Goal: Transaction & Acquisition: Book appointment/travel/reservation

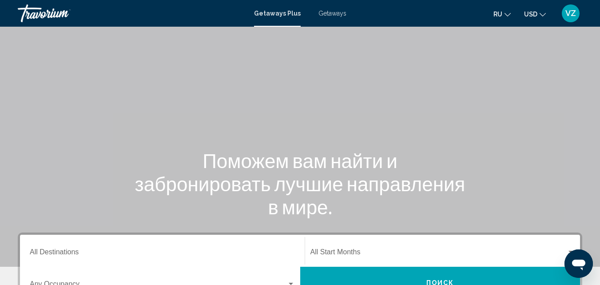
scroll to position [214, 0]
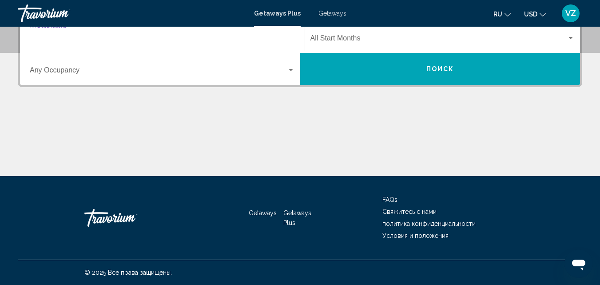
click at [178, 40] on input "Destination All Destinations" at bounding box center [162, 40] width 265 height 8
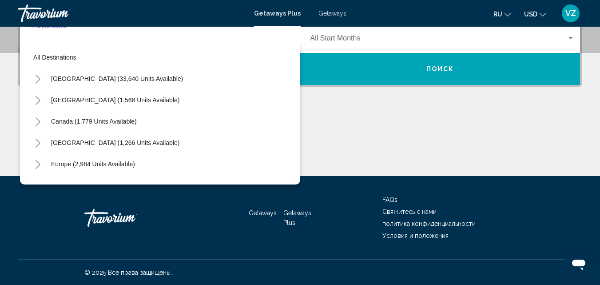
scroll to position [203, 0]
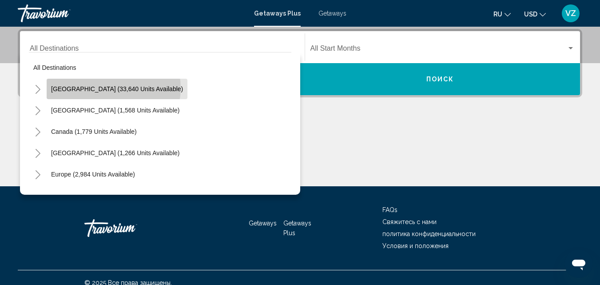
click at [113, 88] on span "[GEOGRAPHIC_DATA] (33,640 units available)" at bounding box center [117, 88] width 132 height 7
type input "**********"
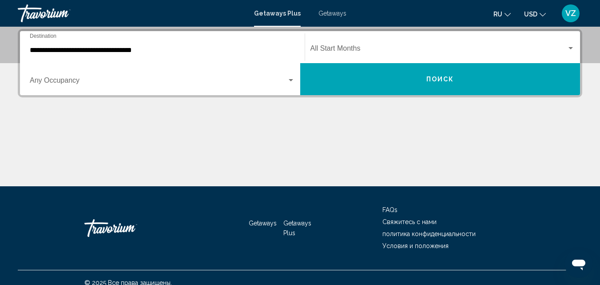
click at [340, 43] on div "Start Month All Start Months" at bounding box center [443, 47] width 265 height 28
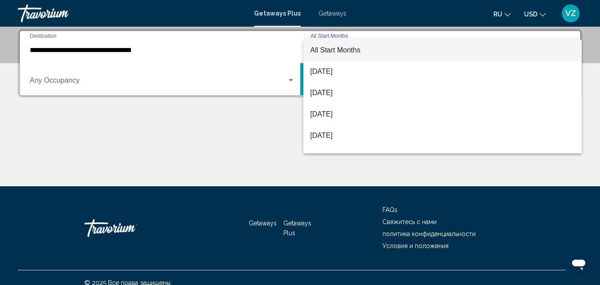
scroll to position [100, 0]
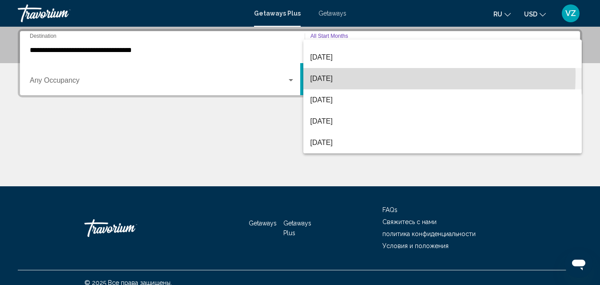
click at [344, 76] on span "[DATE]" at bounding box center [443, 78] width 265 height 21
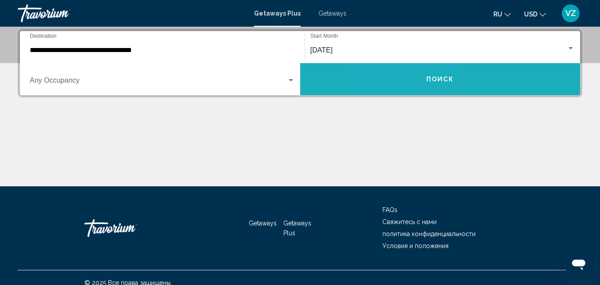
click at [408, 76] on button "Поиск" at bounding box center [440, 79] width 280 height 32
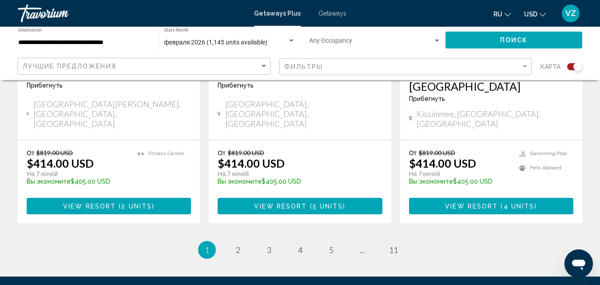
scroll to position [1490, 0]
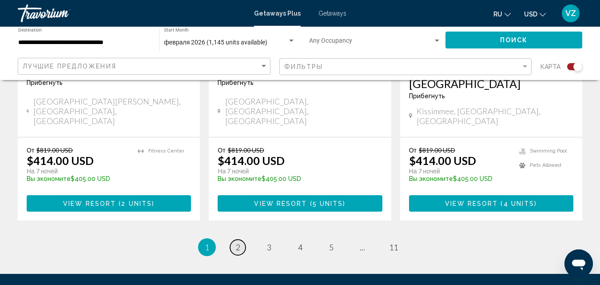
click at [235, 239] on link "page 2" at bounding box center [238, 247] width 16 height 16
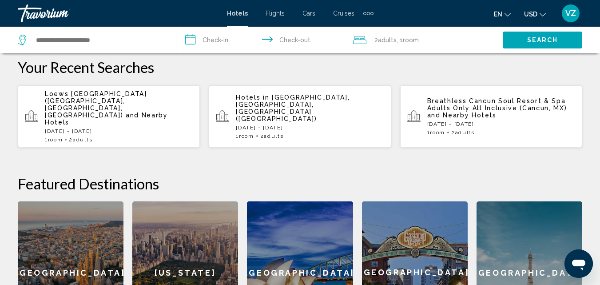
scroll to position [424, 0]
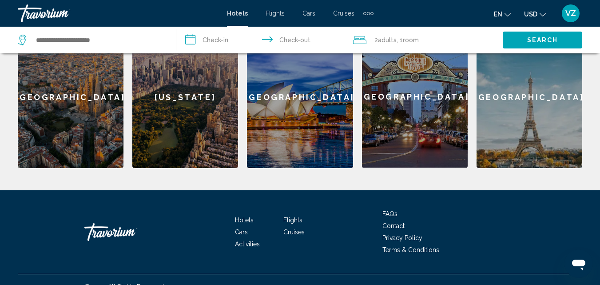
click at [538, 126] on div "Paris" at bounding box center [530, 97] width 106 height 142
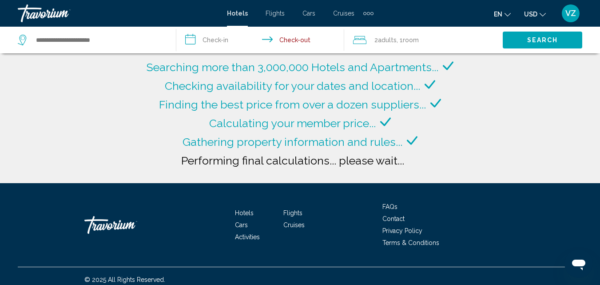
type input "**********"
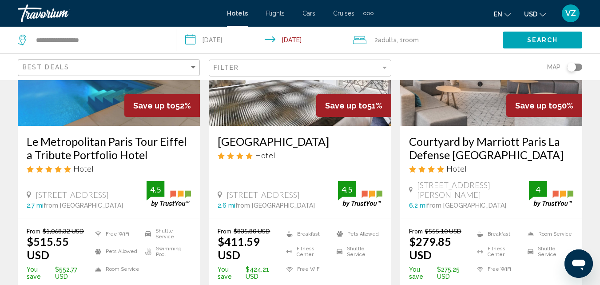
scroll to position [227, 0]
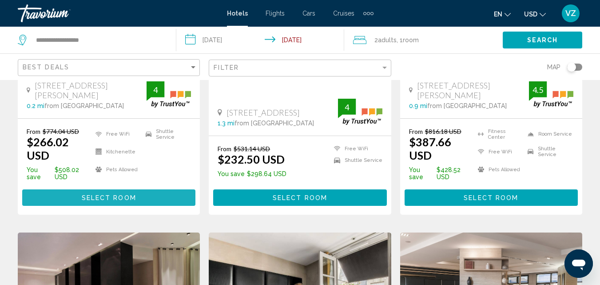
click at [150, 189] on button "Select Room" at bounding box center [108, 197] width 173 height 16
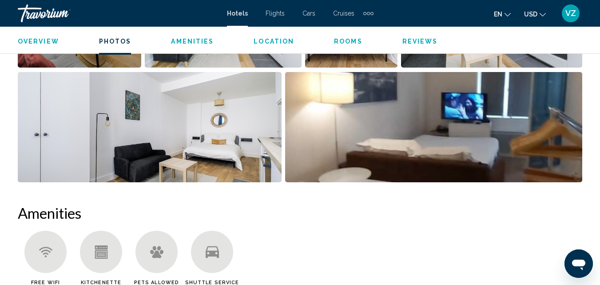
scroll to position [464, 0]
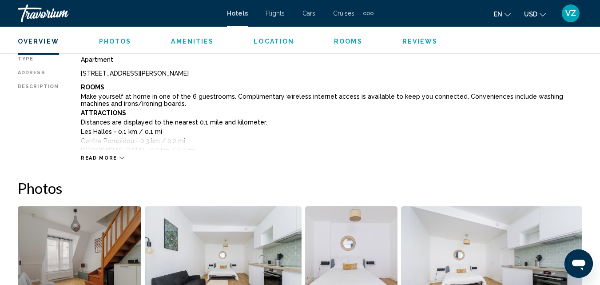
click at [110, 156] on span "Read more" at bounding box center [99, 158] width 36 height 6
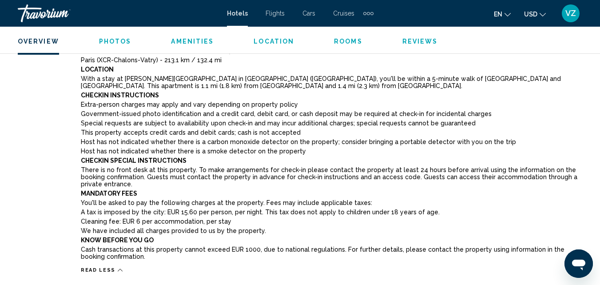
scroll to position [962, 0]
